Goal: Information Seeking & Learning: Learn about a topic

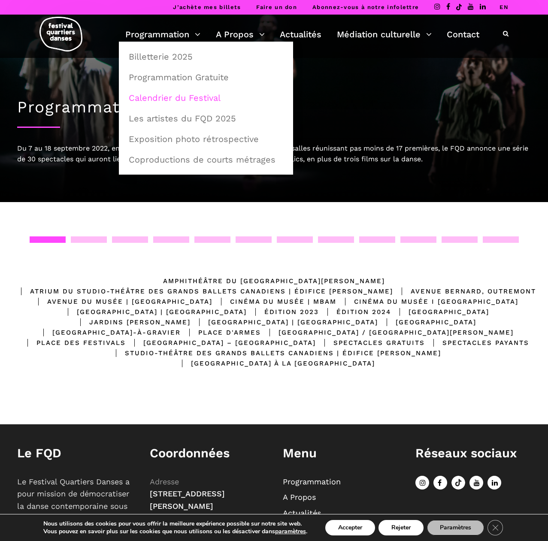
click at [163, 96] on link "Calendrier du Festival" at bounding box center [206, 98] width 165 height 20
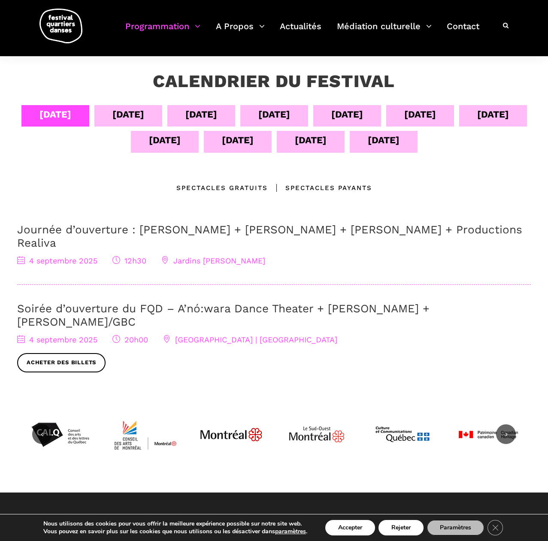
scroll to position [116, 0]
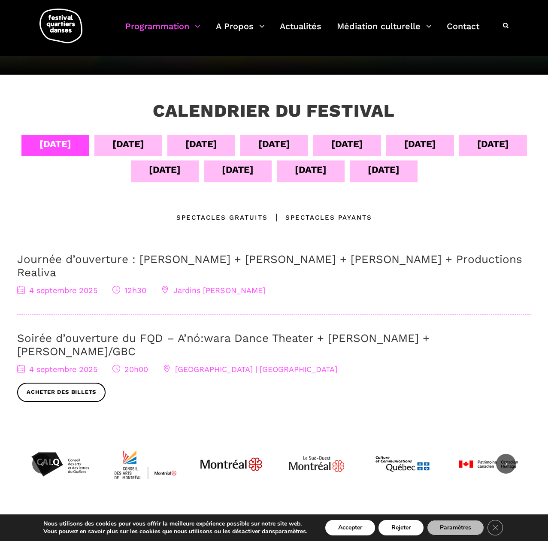
click at [144, 143] on div "05 sept" at bounding box center [128, 143] width 32 height 15
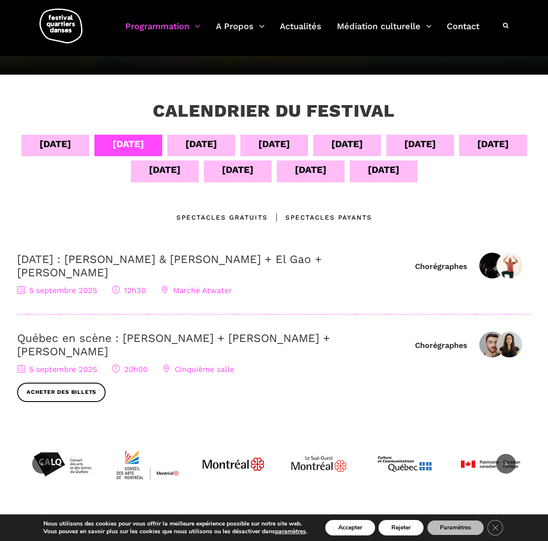
click at [217, 144] on div "06 sept" at bounding box center [201, 143] width 32 height 15
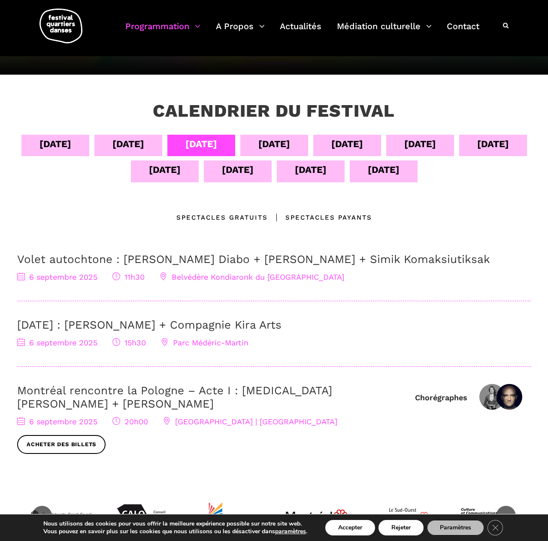
click at [290, 145] on div "07 sept" at bounding box center [274, 143] width 32 height 15
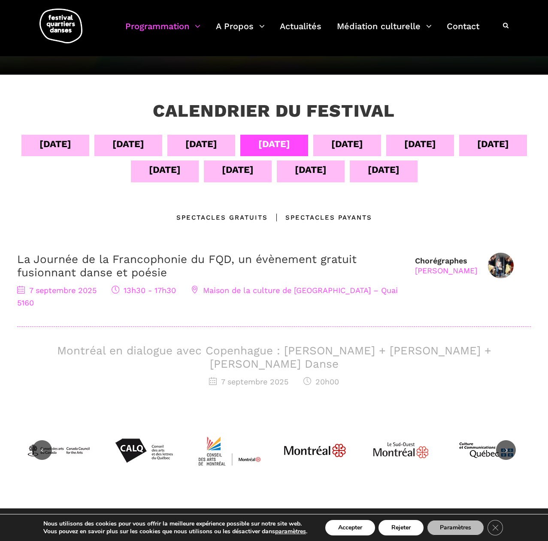
click at [363, 142] on div "08 sept" at bounding box center [347, 143] width 32 height 15
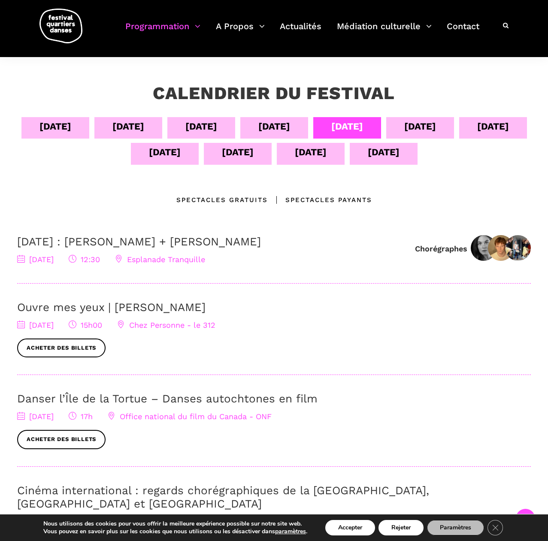
scroll to position [131, 0]
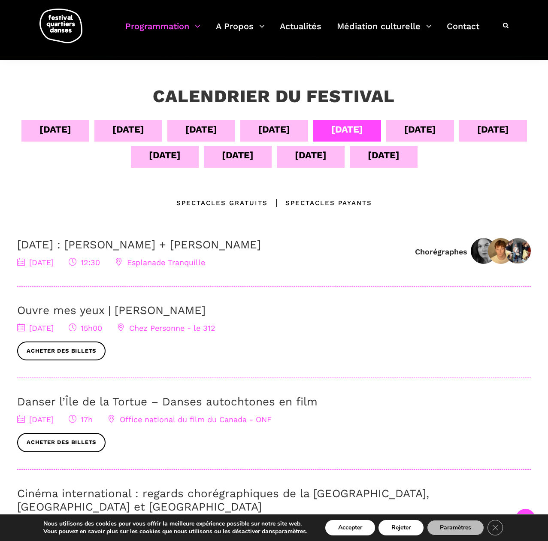
click at [436, 127] on div "09 sept" at bounding box center [420, 129] width 32 height 15
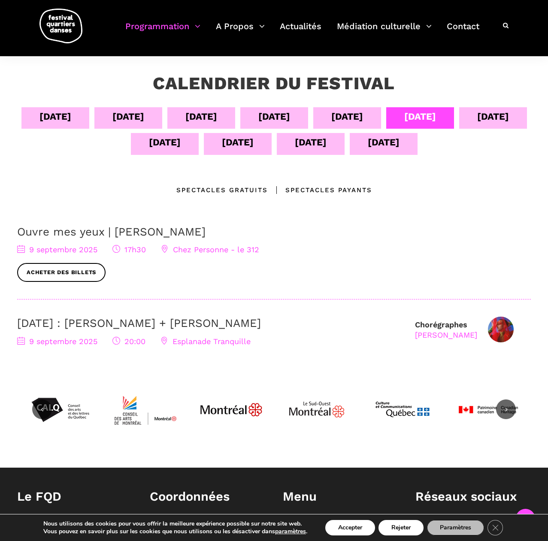
scroll to position [146, 0]
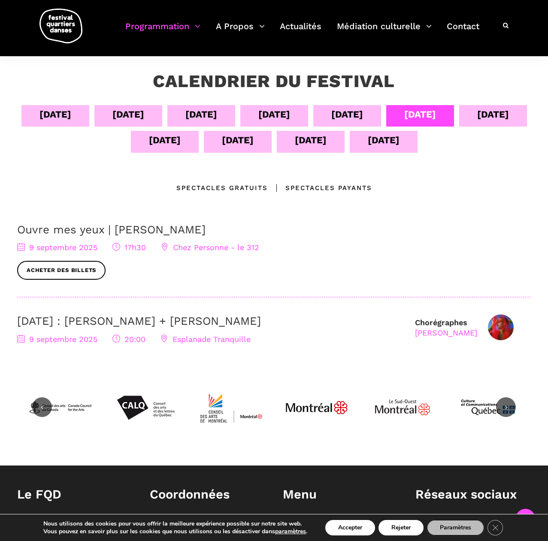
click at [477, 122] on div "10 sept" at bounding box center [493, 114] width 32 height 15
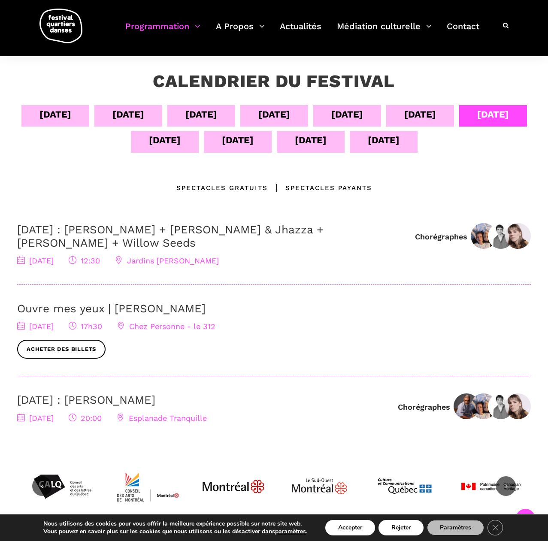
click at [181, 142] on div "11 sept" at bounding box center [165, 140] width 32 height 15
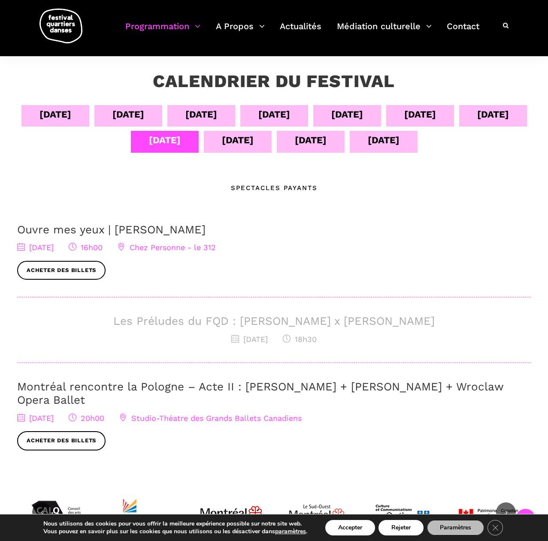
click at [253, 142] on div "12 sept" at bounding box center [238, 140] width 32 height 15
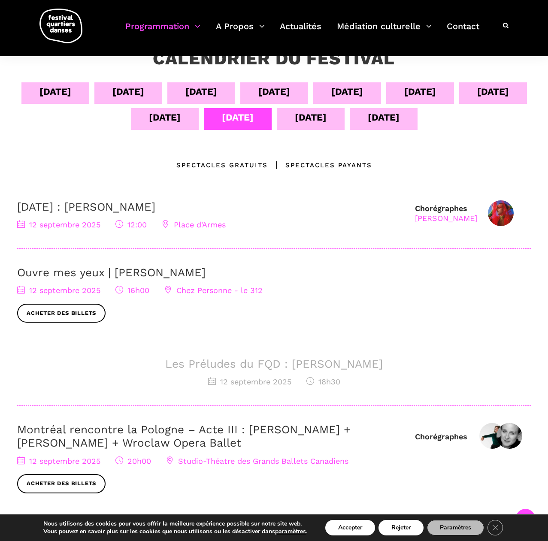
scroll to position [167, 0]
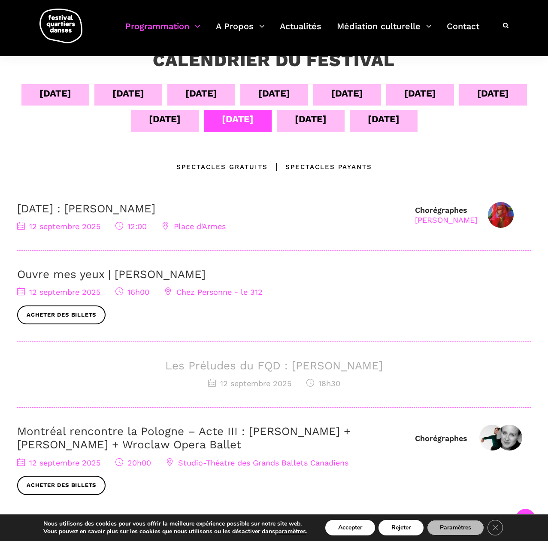
click at [326, 117] on div "13 sept" at bounding box center [311, 118] width 32 height 15
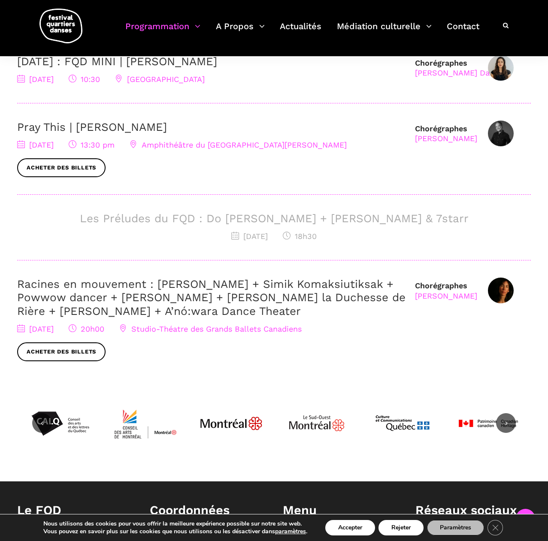
scroll to position [318, 0]
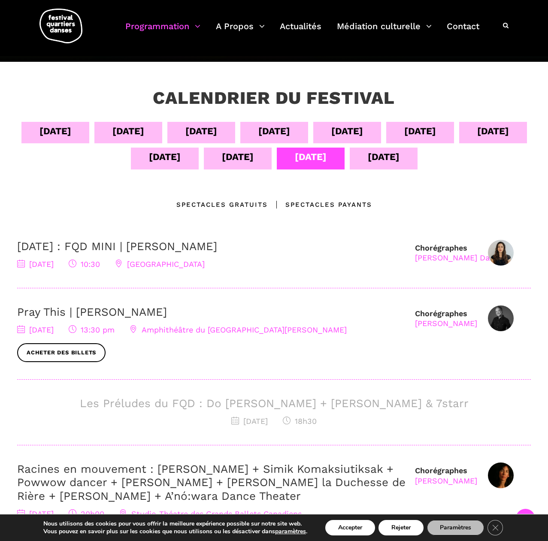
click at [399, 157] on div "14 sept" at bounding box center [384, 156] width 32 height 15
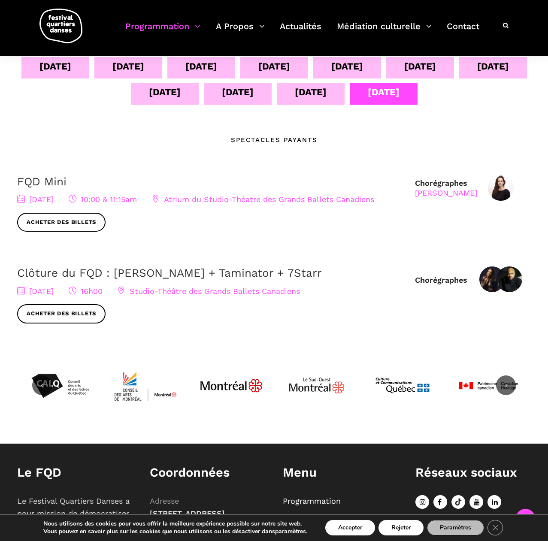
scroll to position [194, 0]
